Goal: Task Accomplishment & Management: Manage account settings

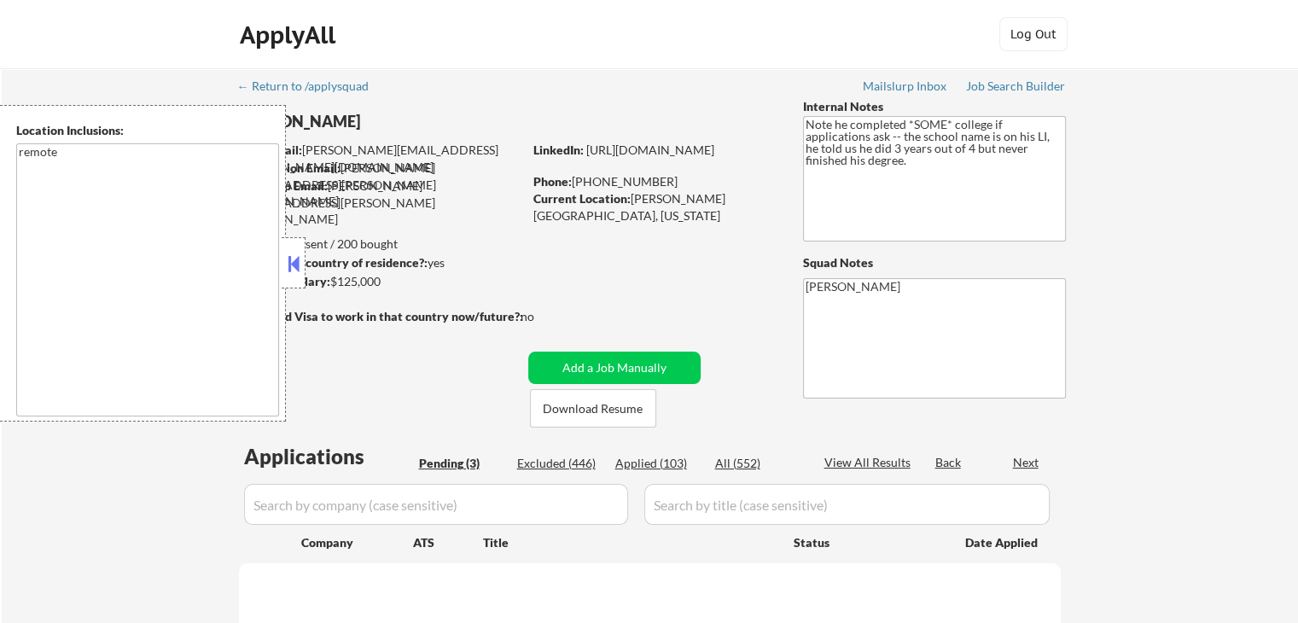
select select ""pending""
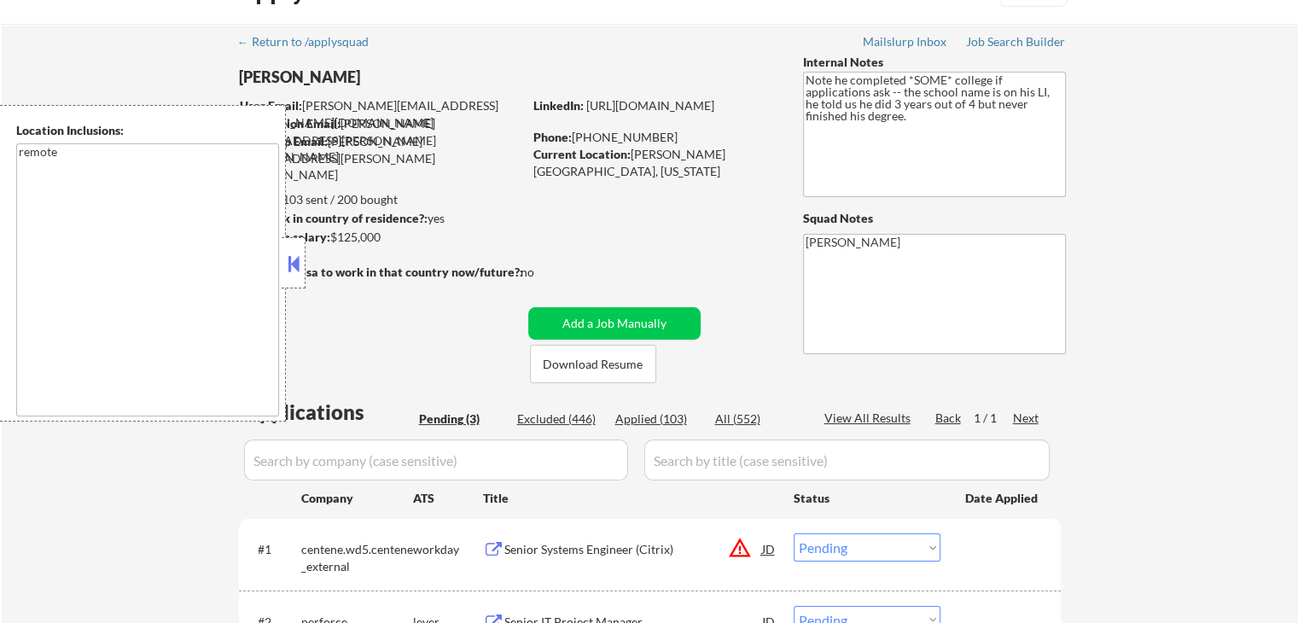
scroll to position [85, 0]
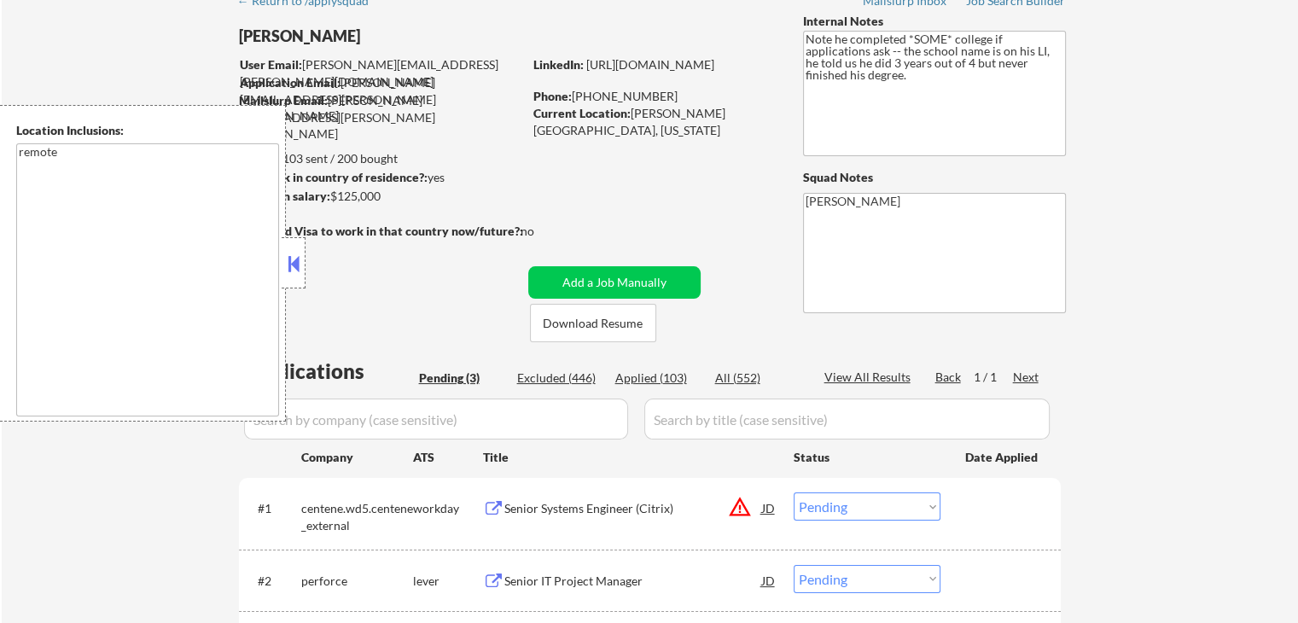
click at [295, 254] on button at bounding box center [293, 264] width 19 height 26
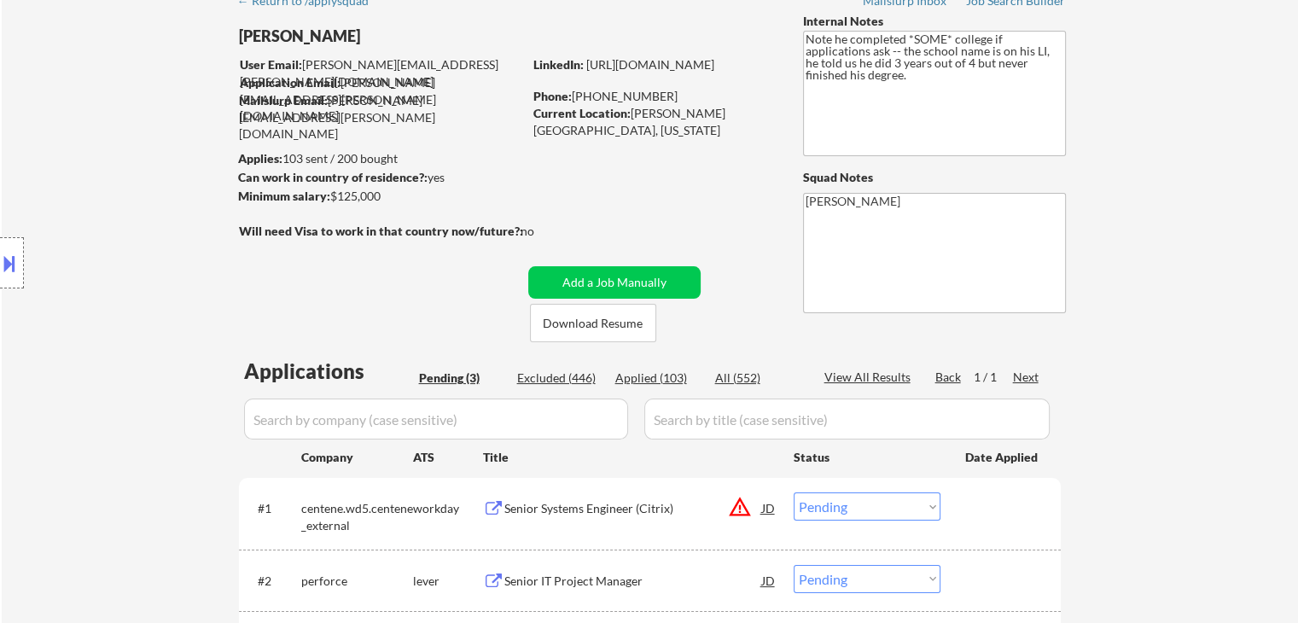
scroll to position [341, 0]
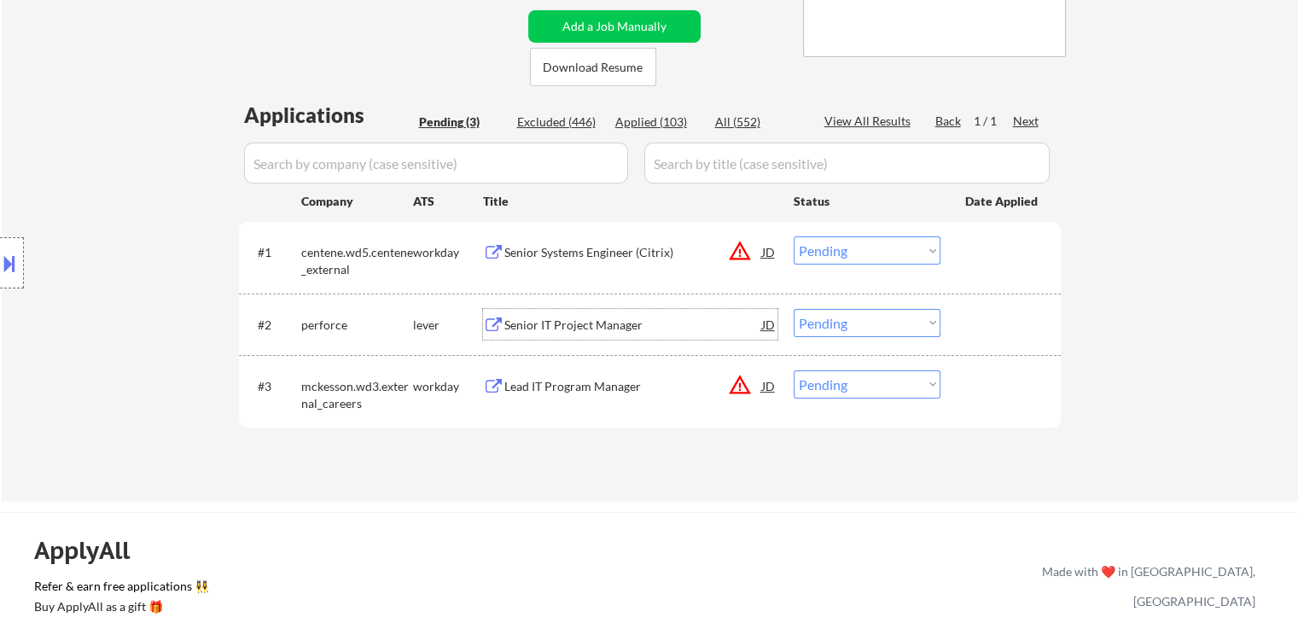
click at [570, 315] on div "Senior IT Project Manager" at bounding box center [633, 324] width 258 height 31
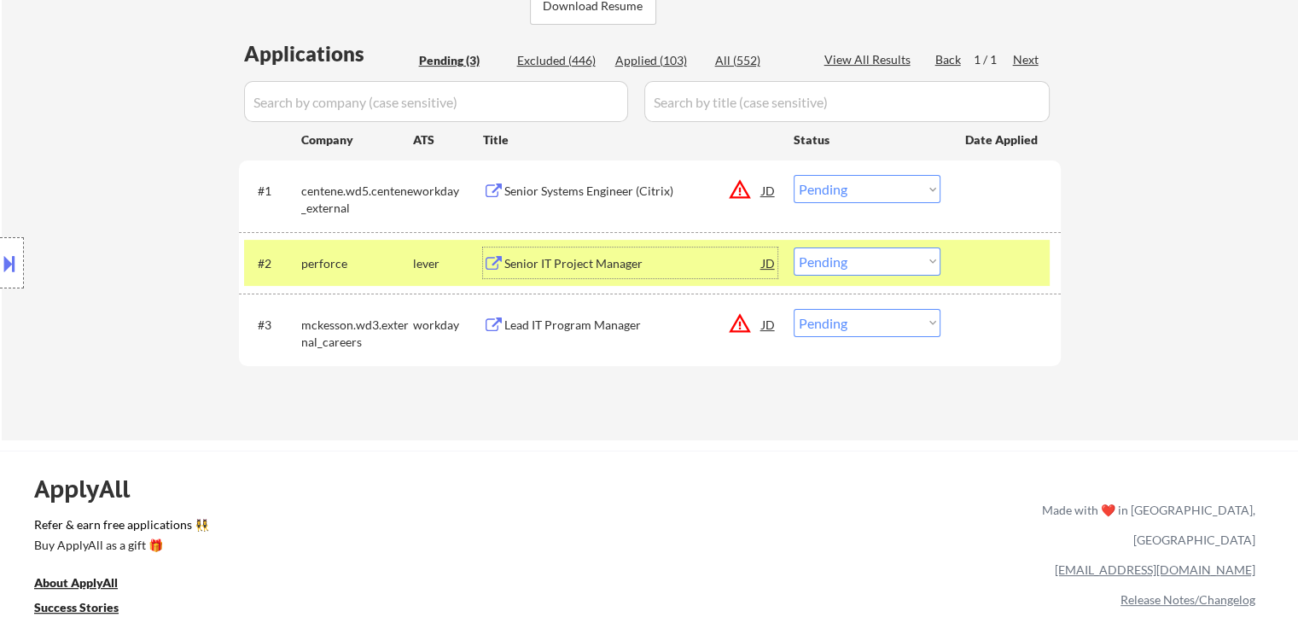
scroll to position [512, 0]
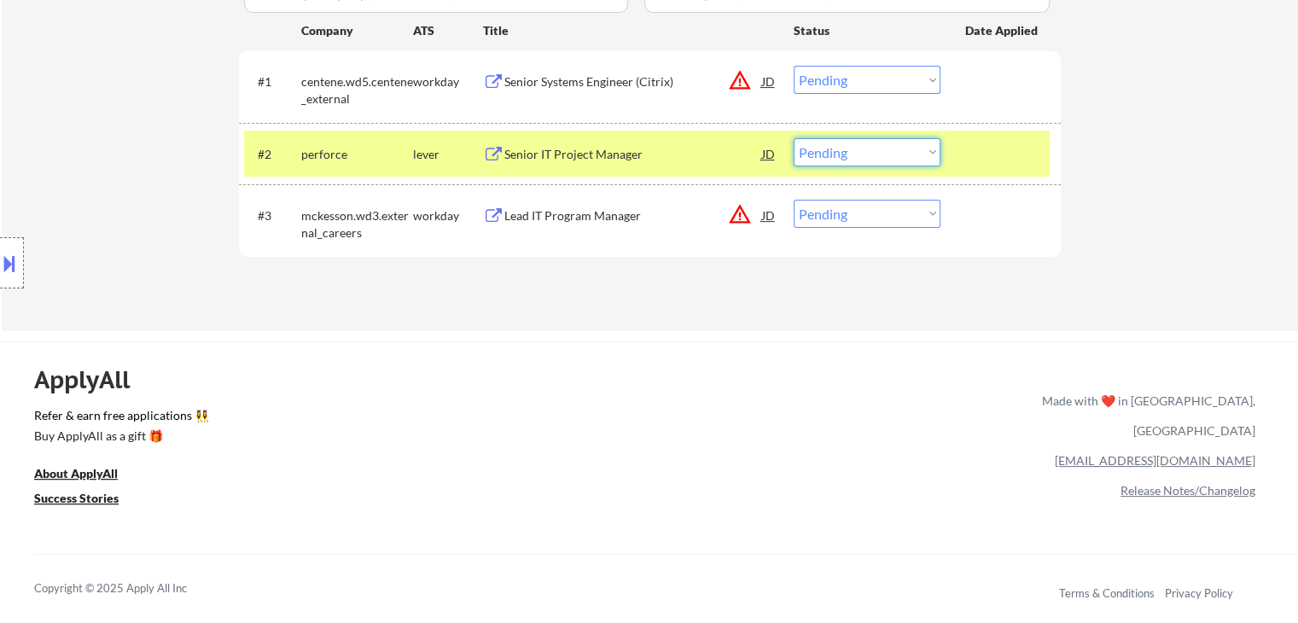
click at [847, 155] on select "Choose an option... Pending Applied Excluded (Questions) Excluded (Expired) Exc…" at bounding box center [867, 152] width 147 height 28
click at [843, 151] on select "Choose an option... Pending Applied Excluded (Questions) Excluded (Expired) Exc…" at bounding box center [867, 152] width 147 height 28
click at [794, 138] on select "Choose an option... Pending Applied Excluded (Questions) Excluded (Expired) Exc…" at bounding box center [867, 152] width 147 height 28
select select ""pending""
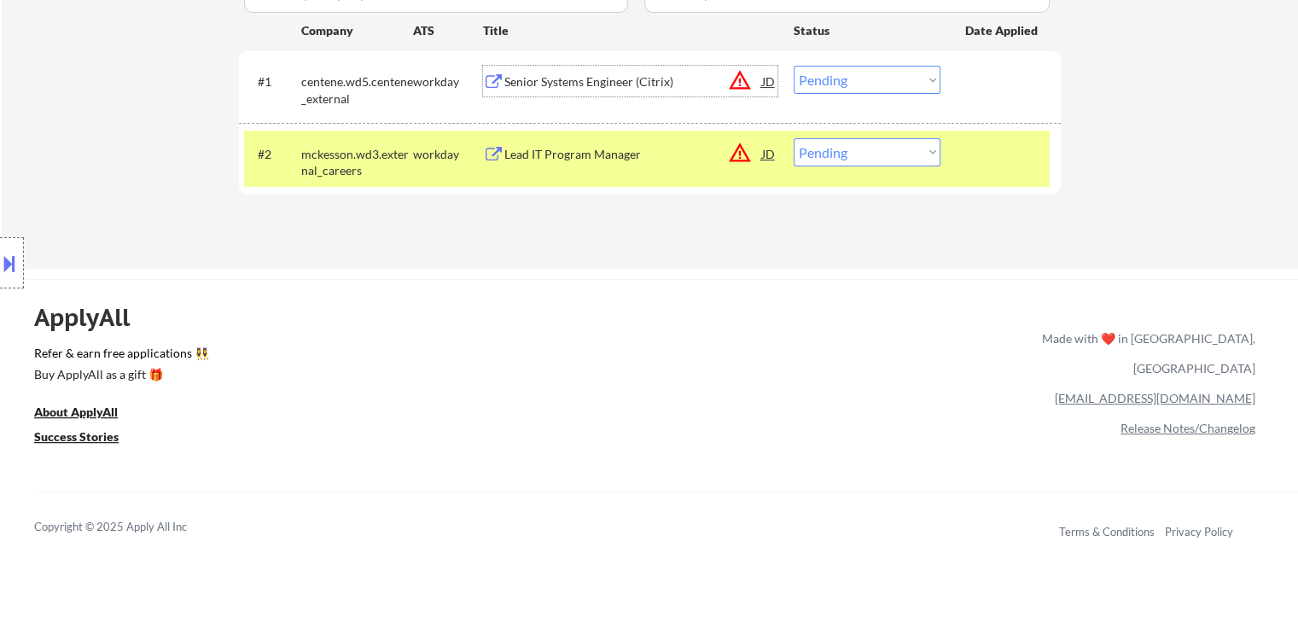
click at [553, 83] on div "Senior Systems Engineer (Citrix)" at bounding box center [633, 81] width 258 height 17
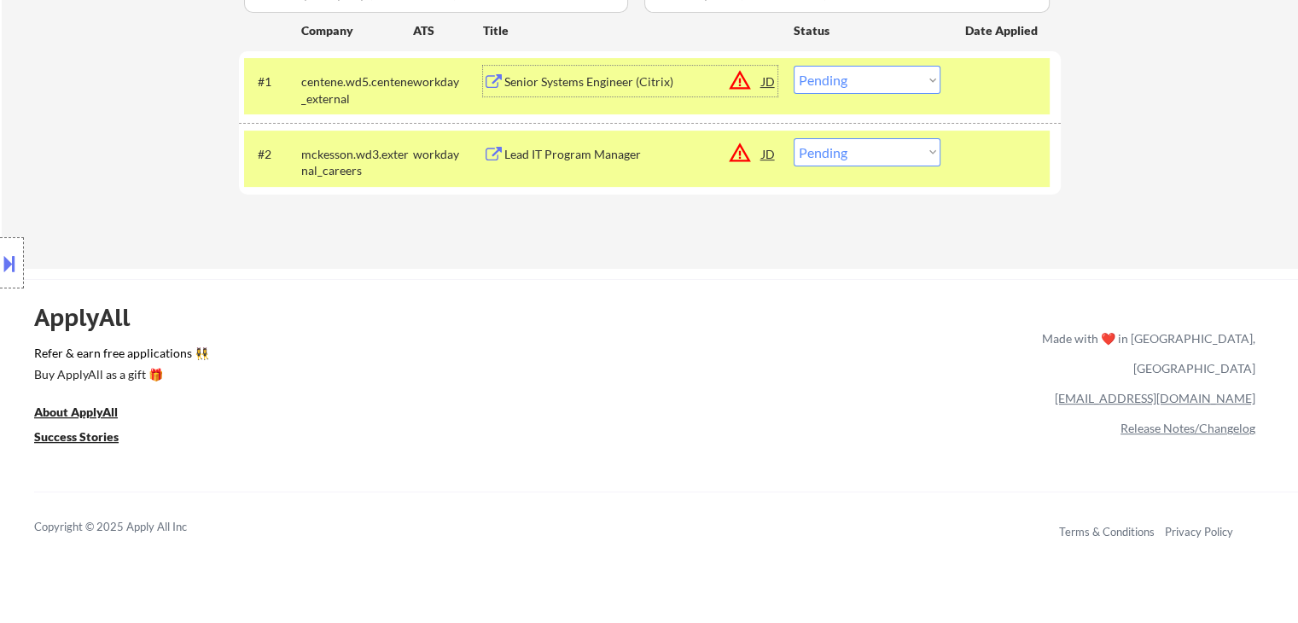
click at [819, 85] on select "Choose an option... Pending Applied Excluded (Questions) Excluded (Expired) Exc…" at bounding box center [867, 80] width 147 height 28
click at [794, 66] on select "Choose an option... Pending Applied Excluded (Questions) Excluded (Expired) Exc…" at bounding box center [867, 80] width 147 height 28
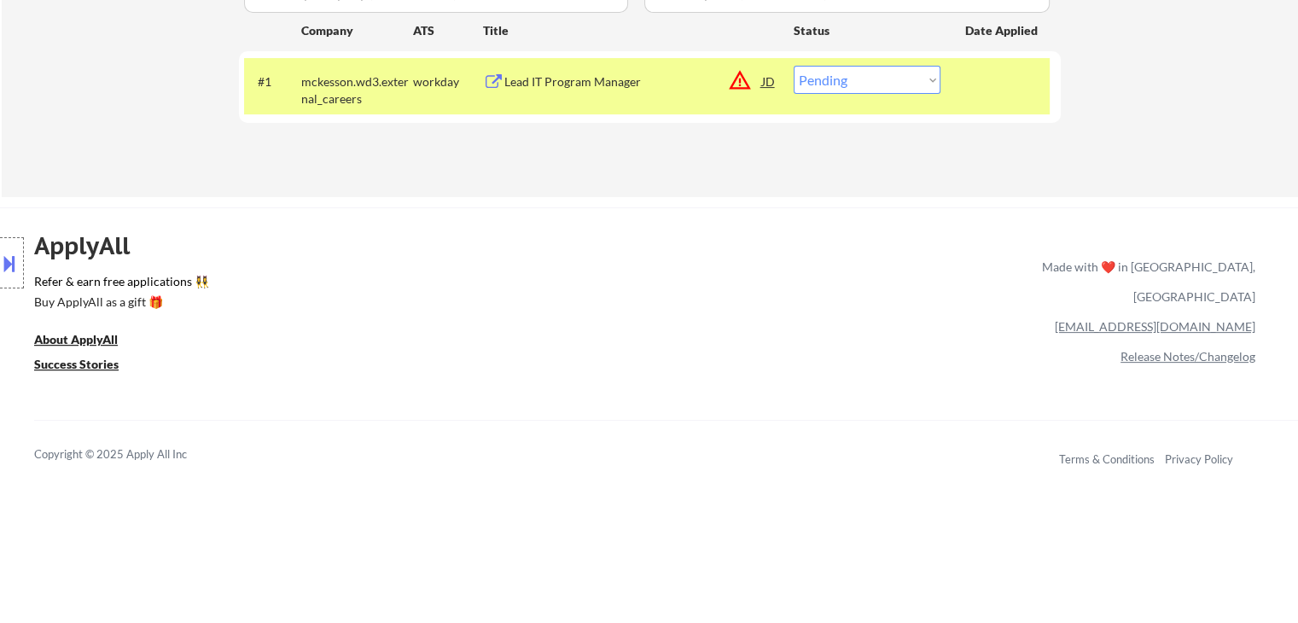
click at [595, 86] on div "Lead IT Program Manager" at bounding box center [633, 81] width 258 height 17
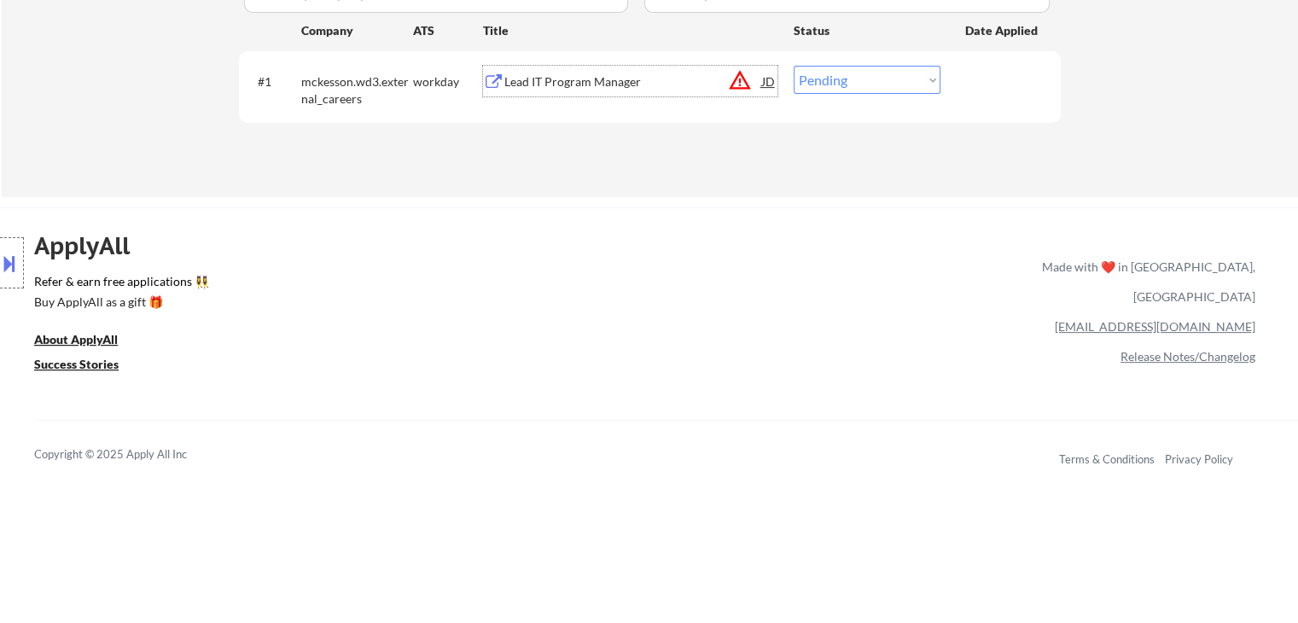
click at [821, 75] on select "Choose an option... Pending Applied Excluded (Questions) Excluded (Expired) Exc…" at bounding box center [867, 80] width 147 height 28
select select ""excluded__location_""
click at [794, 66] on select "Choose an option... Pending Applied Excluded (Questions) Excluded (Expired) Exc…" at bounding box center [867, 80] width 147 height 28
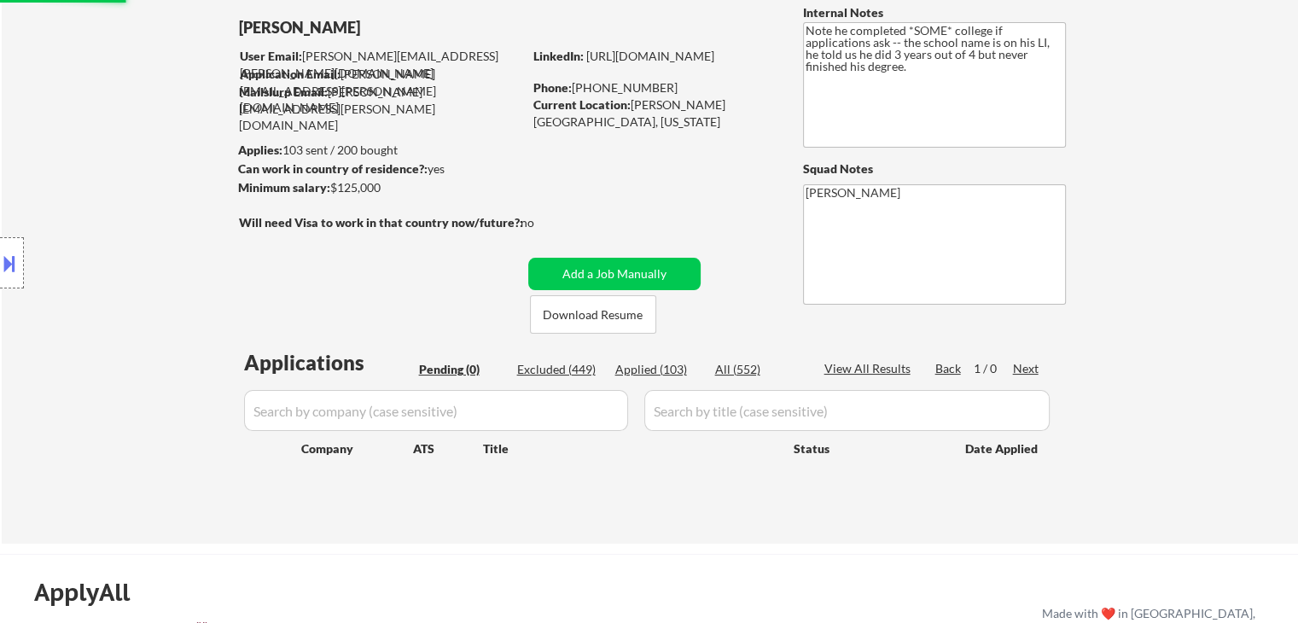
scroll to position [85, 0]
